Goal: Information Seeking & Learning: Check status

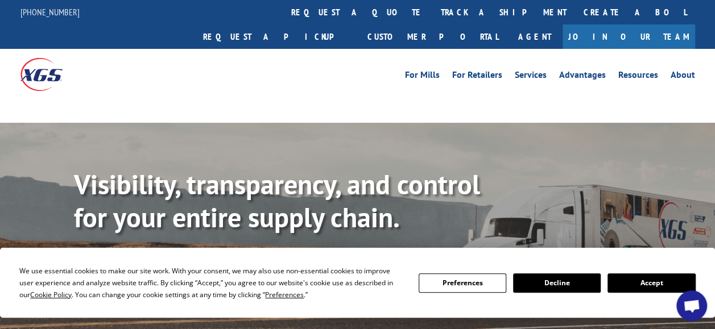
click at [638, 276] on button "Accept" at bounding box center [652, 283] width 88 height 19
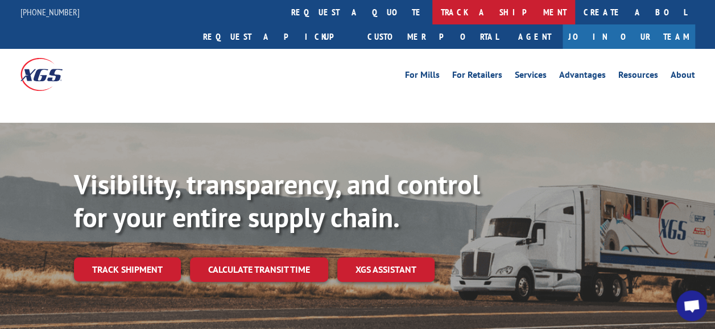
click at [432, 13] on link "track a shipment" at bounding box center [503, 12] width 143 height 24
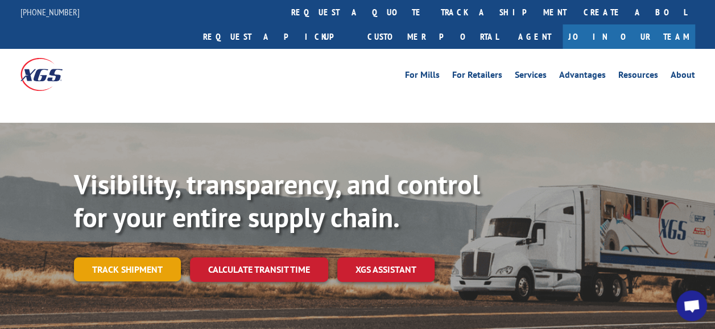
click at [142, 258] on link "Track shipment" at bounding box center [127, 270] width 107 height 24
click at [139, 258] on link "Track shipment" at bounding box center [127, 270] width 107 height 24
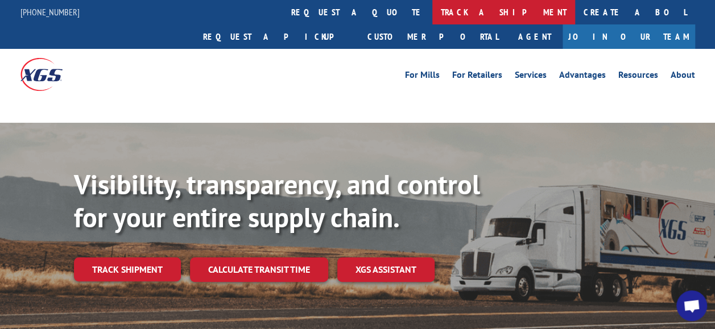
click at [432, 14] on link "track a shipment" at bounding box center [503, 12] width 143 height 24
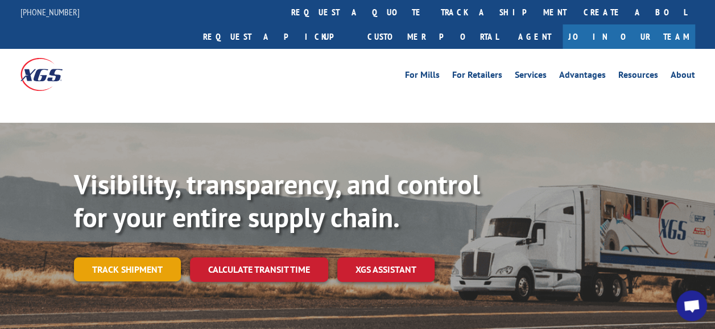
click at [128, 258] on link "Track shipment" at bounding box center [127, 270] width 107 height 24
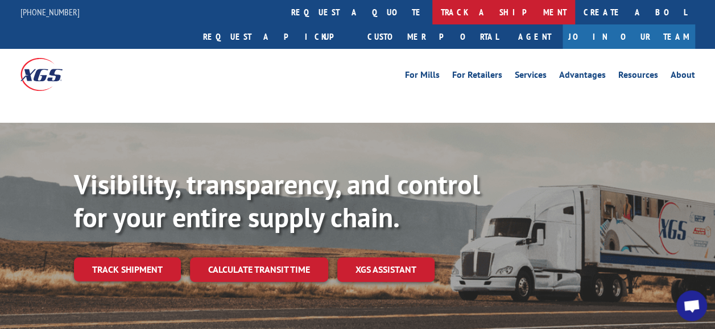
click at [432, 9] on link "track a shipment" at bounding box center [503, 12] width 143 height 24
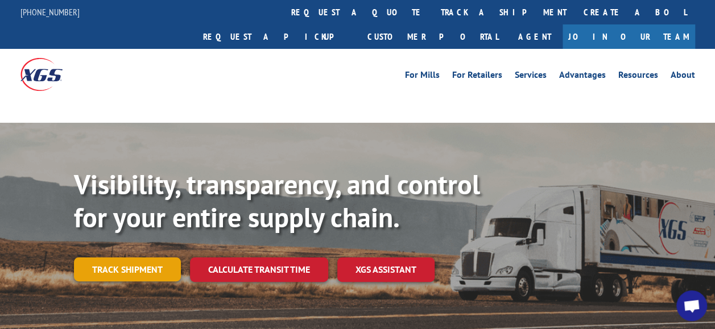
click at [123, 258] on link "Track shipment" at bounding box center [127, 270] width 107 height 24
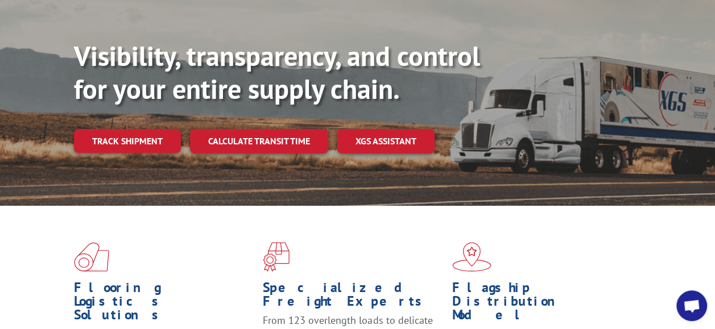
scroll to position [94, 0]
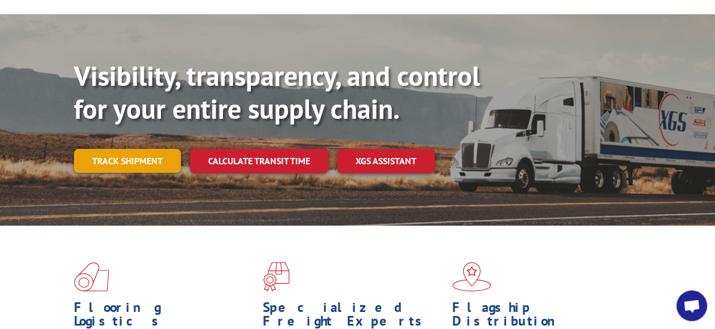
click at [116, 149] on link "Track shipment" at bounding box center [127, 161] width 107 height 24
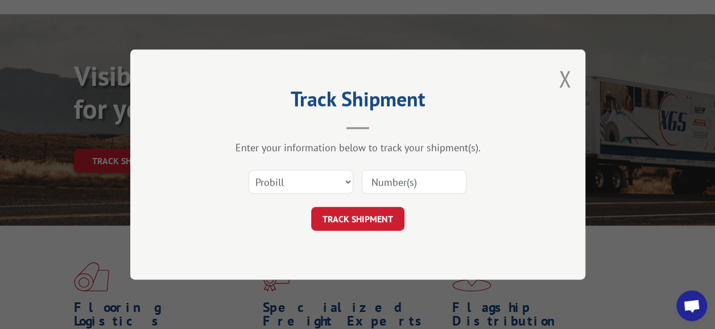
click at [422, 185] on input at bounding box center [414, 182] width 105 height 24
type input "15963442"
click at [359, 215] on button "TRACK SHIPMENT" at bounding box center [357, 219] width 93 height 24
